Goal: Task Accomplishment & Management: Use online tool/utility

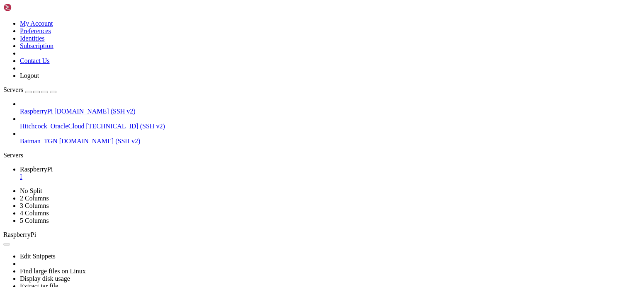
click at [160, 173] on div "" at bounding box center [322, 176] width 604 height 7
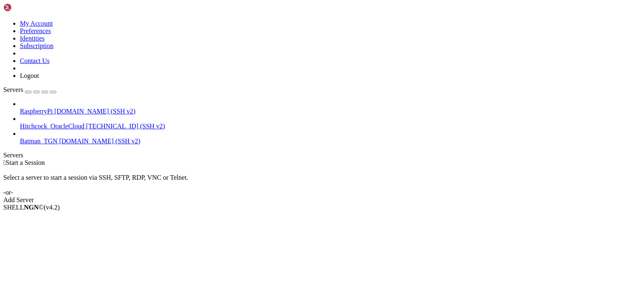
click at [433, 159] on div " Start a Session" at bounding box center [313, 162] width 620 height 7
click at [53, 108] on span "RaspberryPi" at bounding box center [36, 111] width 33 height 7
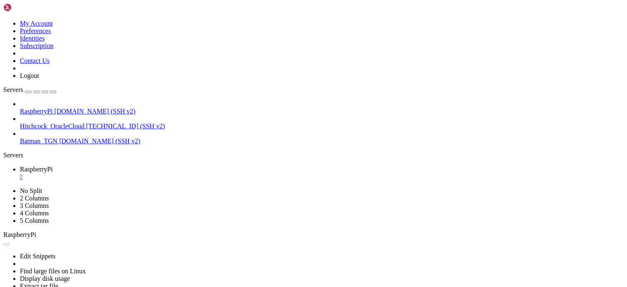
drag, startPoint x: 225, startPoint y: 118, endPoint x: 223, endPoint y: 112, distance: 7.0
click at [158, 173] on div "" at bounding box center [322, 176] width 604 height 7
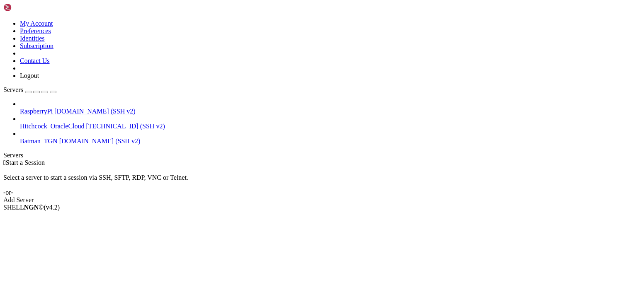
click at [78, 108] on span "[DOMAIN_NAME] (SSH v2)" at bounding box center [94, 111] width 81 height 7
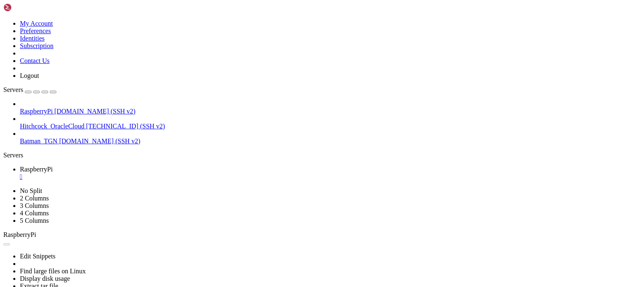
click at [158, 173] on div "" at bounding box center [322, 176] width 604 height 7
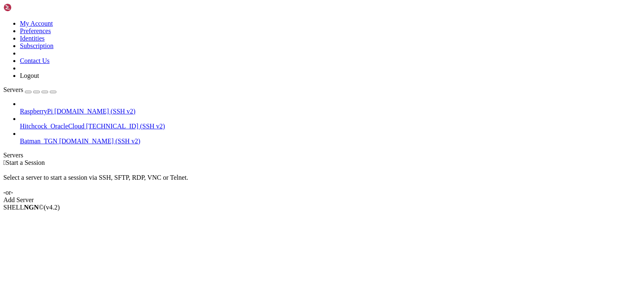
click at [70, 123] on span "Hitchcock_OracleCloud" at bounding box center [52, 126] width 65 height 7
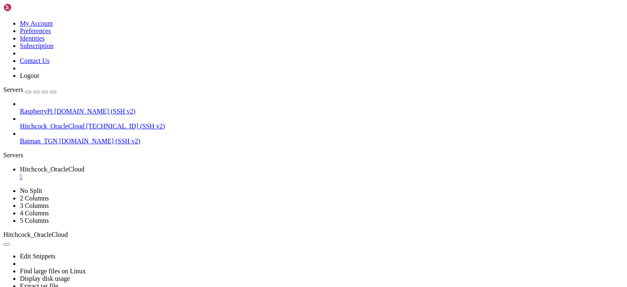
click at [172, 173] on div "" at bounding box center [322, 176] width 604 height 7
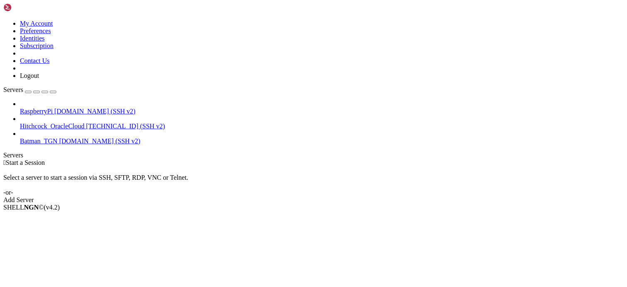
click at [78, 123] on span "Hitchcock_OracleCloud" at bounding box center [52, 126] width 65 height 7
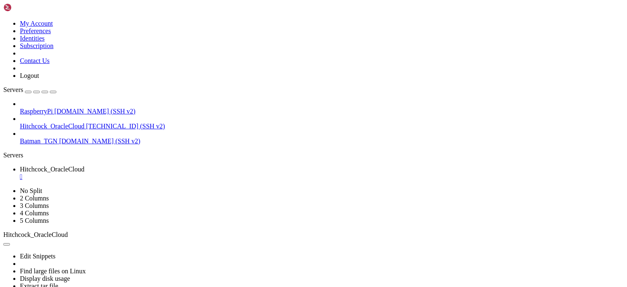
scroll to position [4616, 0]
drag, startPoint x: 27, startPoint y: 515, endPoint x: 77, endPoint y: 517, distance: 49.4
copy span "[TECHNICAL_ID]"
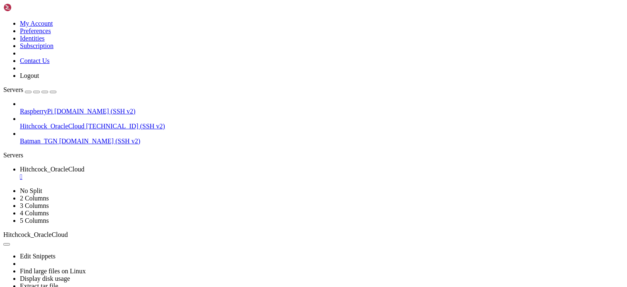
scroll to position [5278, 0]
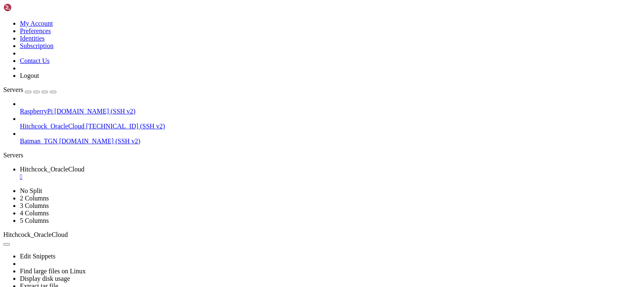
click at [175, 173] on div "" at bounding box center [322, 176] width 604 height 7
